Goal: Navigation & Orientation: Find specific page/section

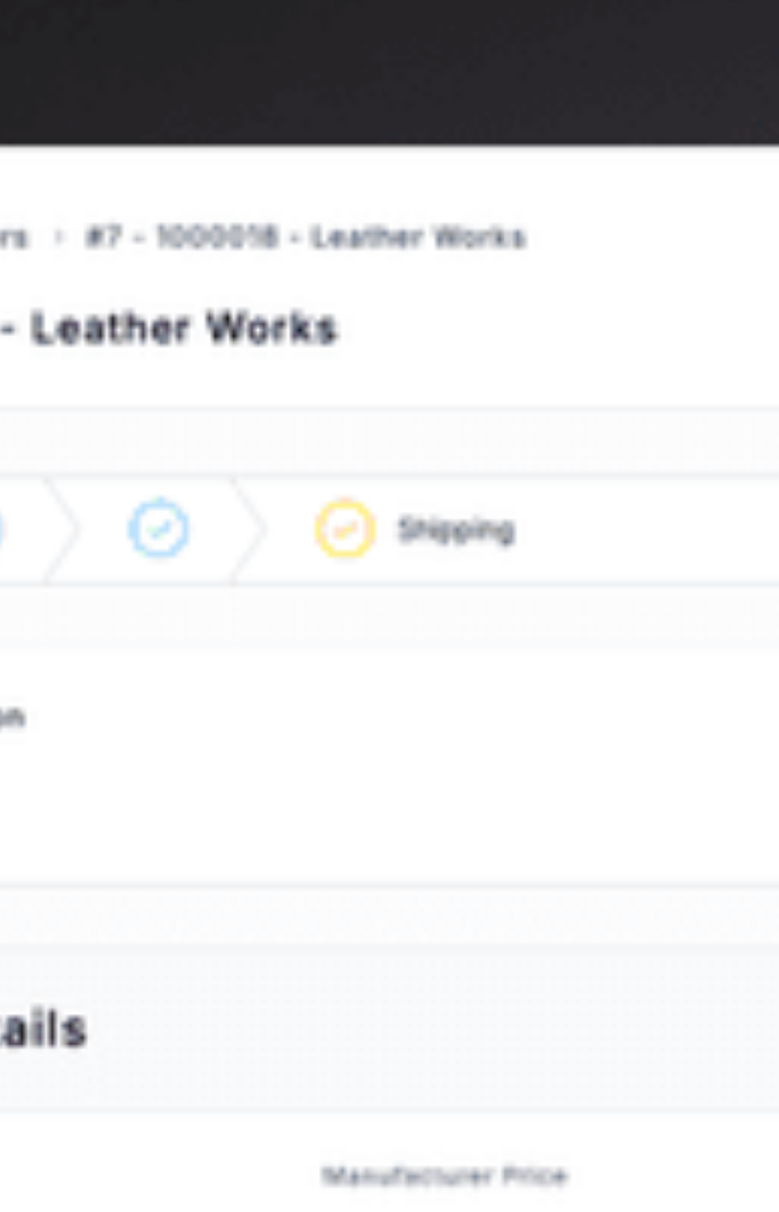
scroll to position [601, 0]
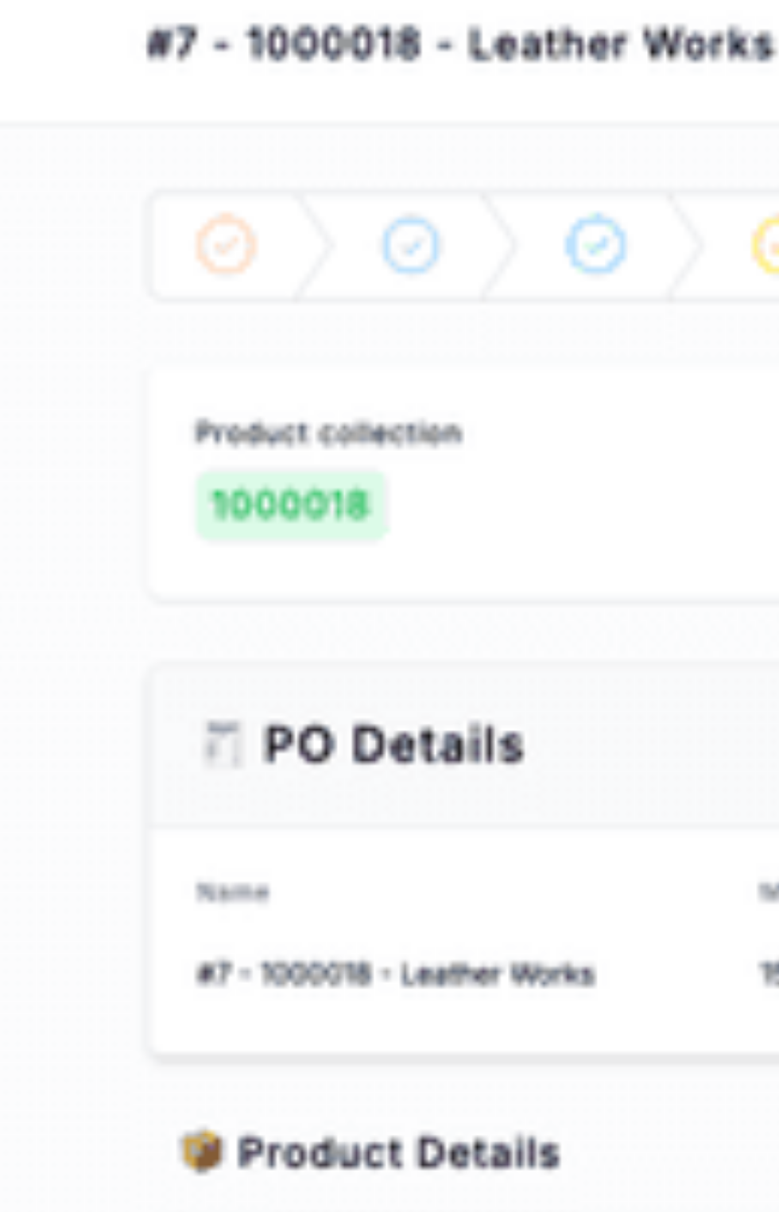
click at [477, 1072] on img at bounding box center [567, 1095] width 355 height 347
click at [471, 1073] on img at bounding box center [567, 1095] width 355 height 347
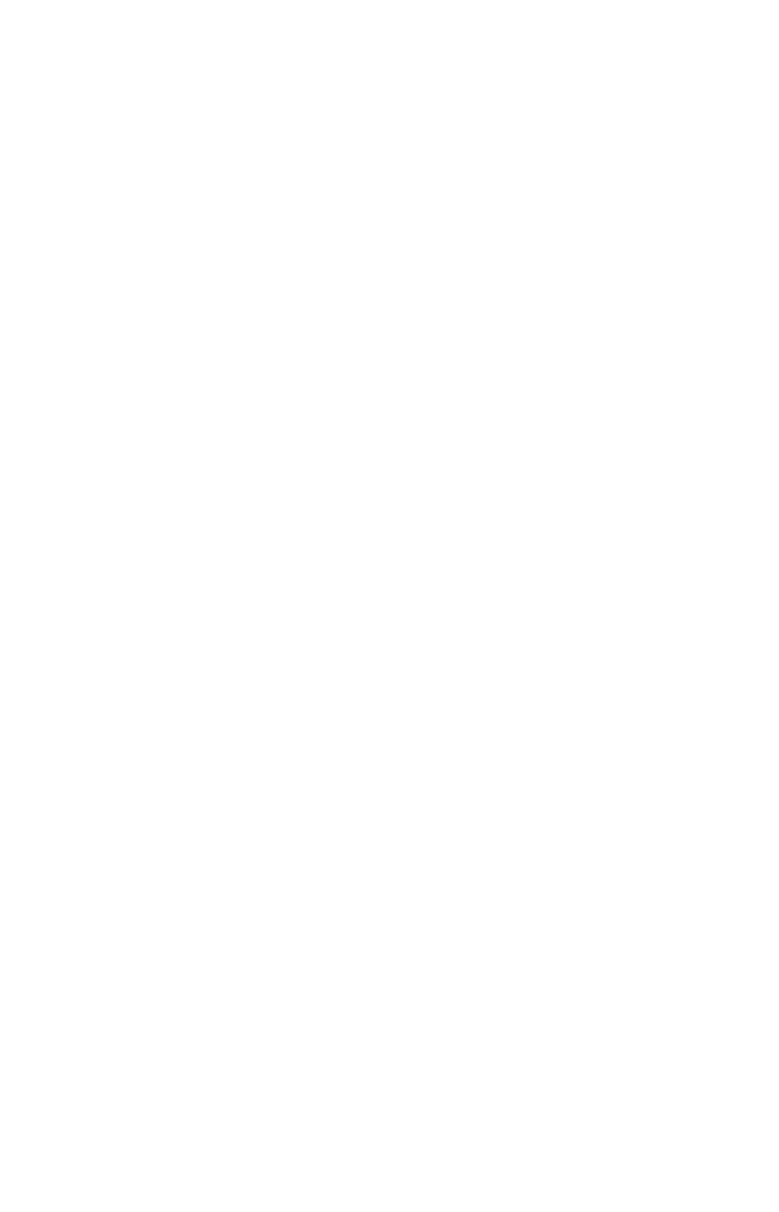
scroll to position [1177, 0]
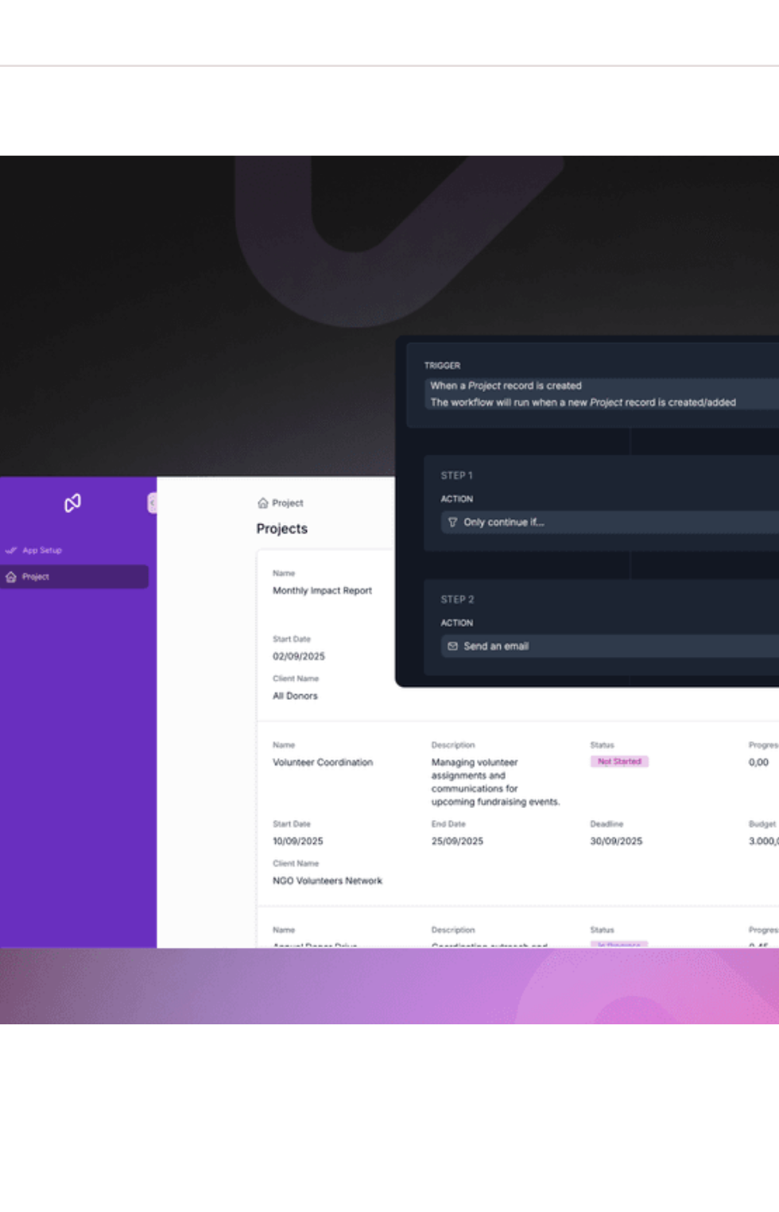
scroll to position [1434, 0]
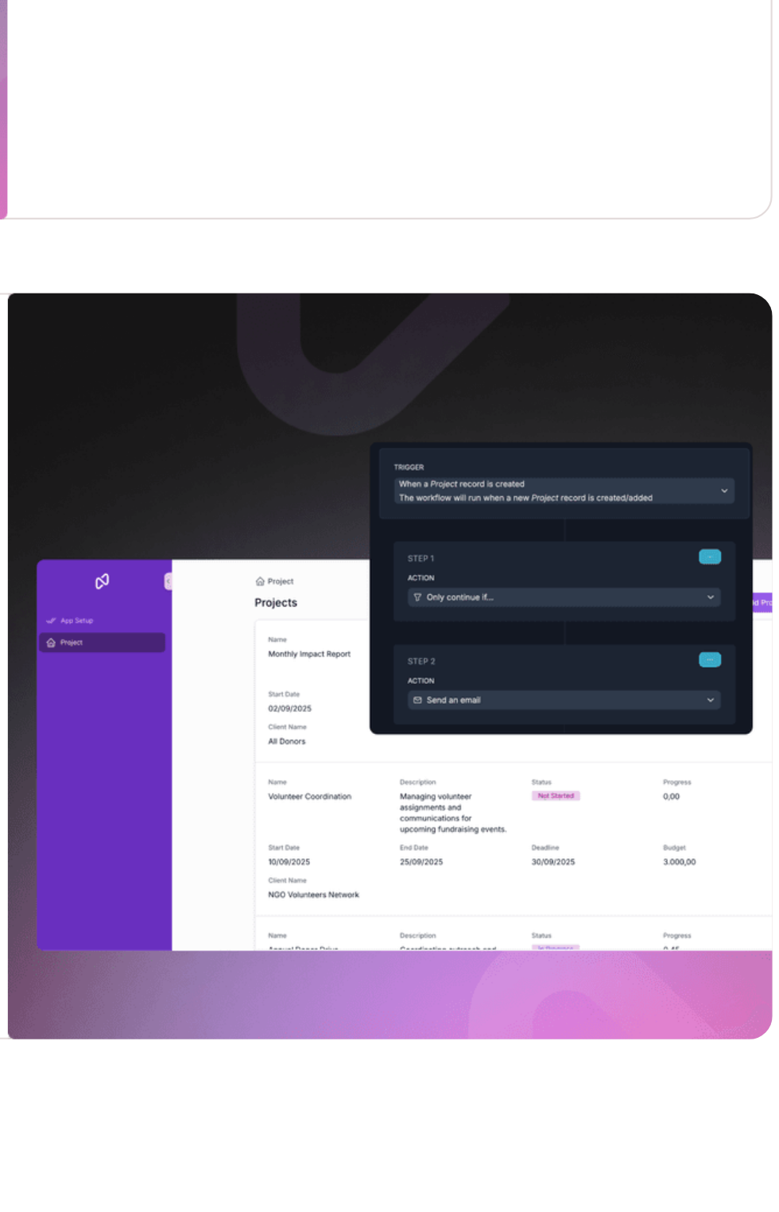
click at [638, 970] on img at bounding box center [567, 1023] width 355 height 347
click at [658, 932] on img at bounding box center [567, 1023] width 355 height 347
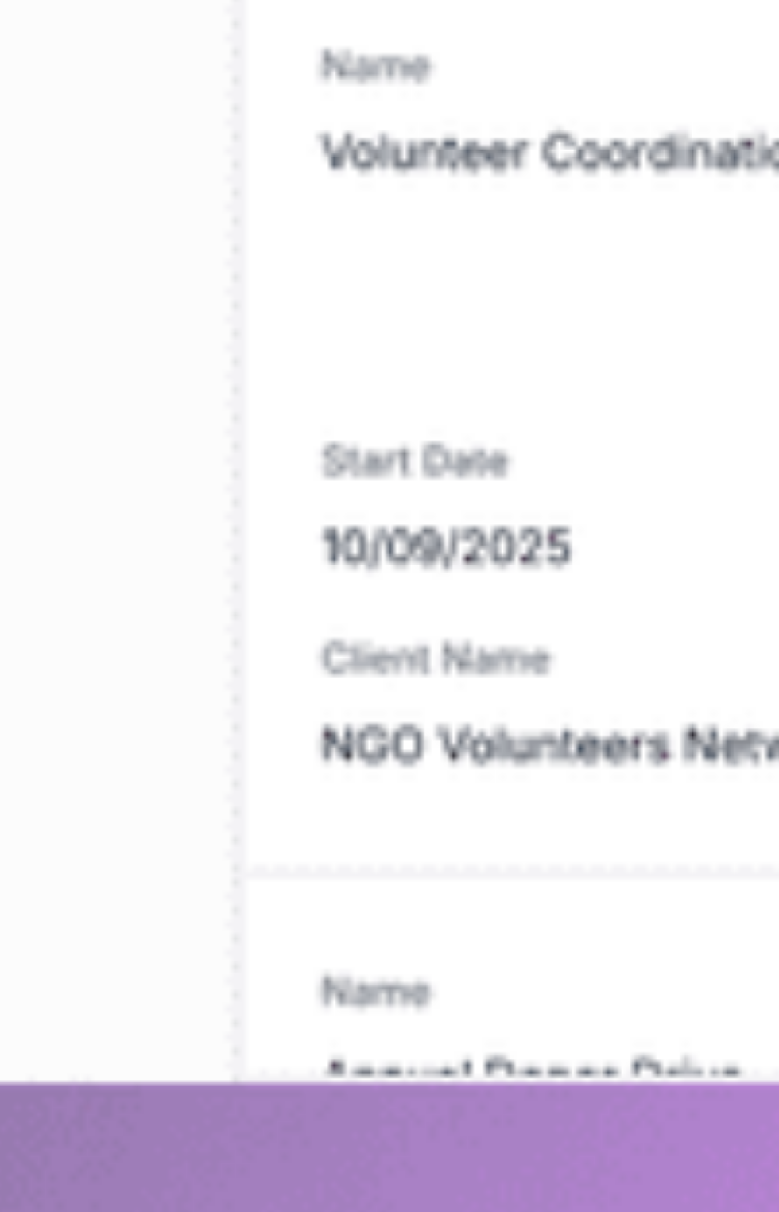
scroll to position [1441, 0]
